Goal: Obtain resource: Obtain resource

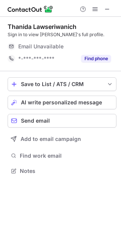
scroll to position [165, 121]
click at [49, 48] on span "Email Unavailable" at bounding box center [40, 46] width 45 height 7
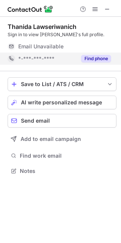
click at [54, 59] on span "*-***-***-****" at bounding box center [36, 58] width 36 height 7
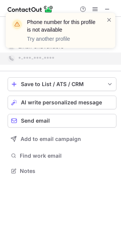
click at [113, 19] on div "Phone number for this profile is not available Try another profile" at bounding box center [61, 30] width 110 height 35
click at [108, 16] on span at bounding box center [109, 20] width 6 height 8
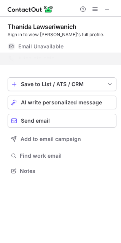
click at [108, 8] on div "Phone number for this profile is not available Try another profile" at bounding box center [61, 33] width 122 height 56
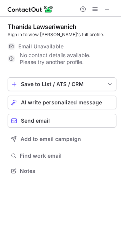
click at [107, 7] on div "Phone number for this profile is not available Try another profile" at bounding box center [61, 12] width 122 height 15
click at [107, 7] on span at bounding box center [107, 9] width 6 height 6
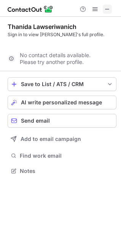
scroll to position [153, 121]
click at [110, 9] on span at bounding box center [107, 9] width 6 height 6
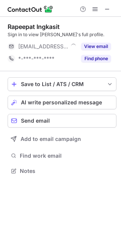
scroll to position [165, 121]
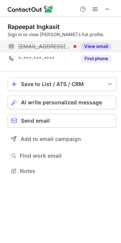
click at [92, 46] on button "View email" at bounding box center [96, 47] width 30 height 8
click at [72, 45] on span "rapeepat@climatefinancethai.com" at bounding box center [61, 46] width 87 height 7
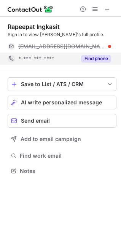
click at [66, 60] on div "*-***-***-****" at bounding box center [47, 58] width 58 height 7
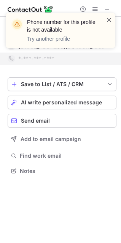
click at [110, 22] on span at bounding box center [109, 20] width 6 height 8
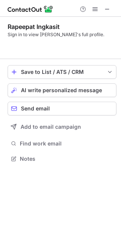
scroll to position [141, 121]
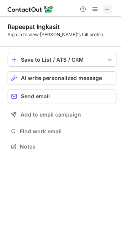
click at [107, 11] on span at bounding box center [107, 9] width 6 height 6
